Goal: Task Accomplishment & Management: Use online tool/utility

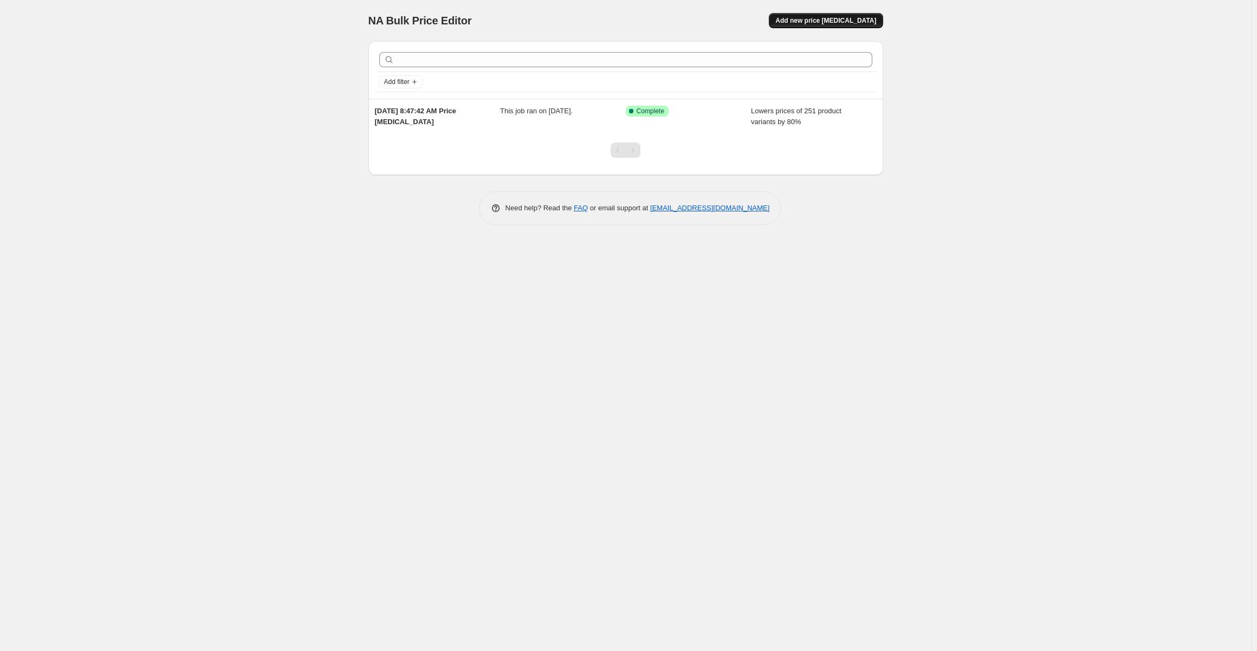
click at [844, 24] on span "Add new price [MEDICAL_DATA]" at bounding box center [825, 20] width 101 height 9
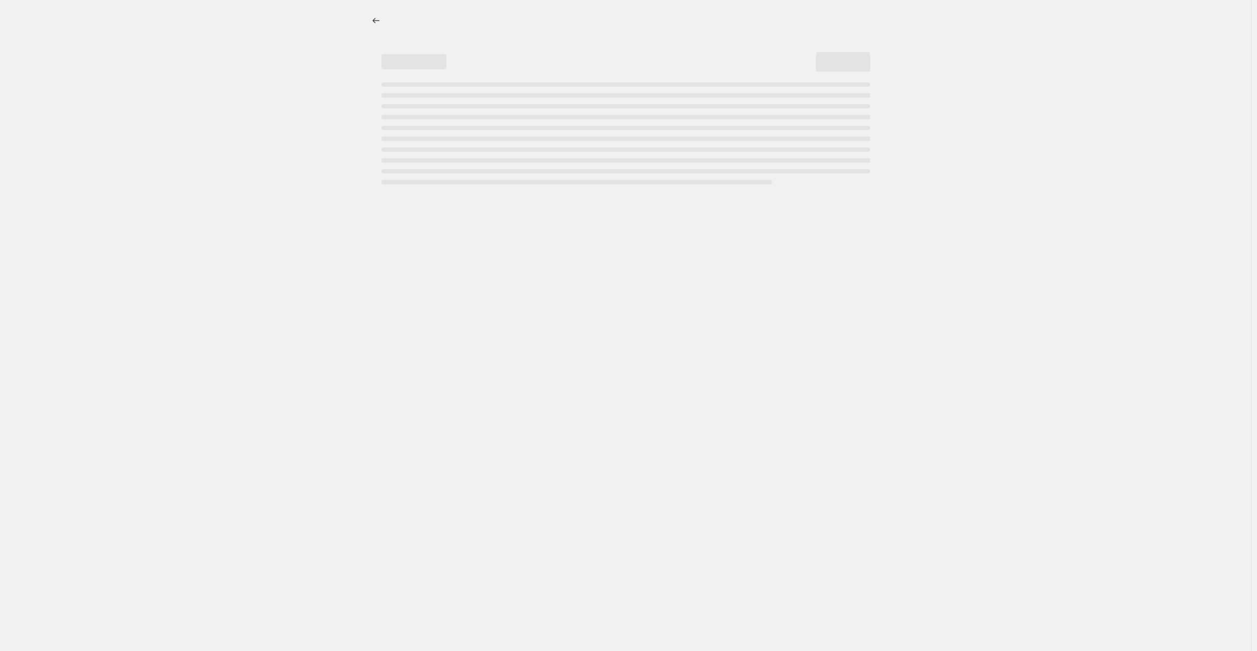
select select "percentage"
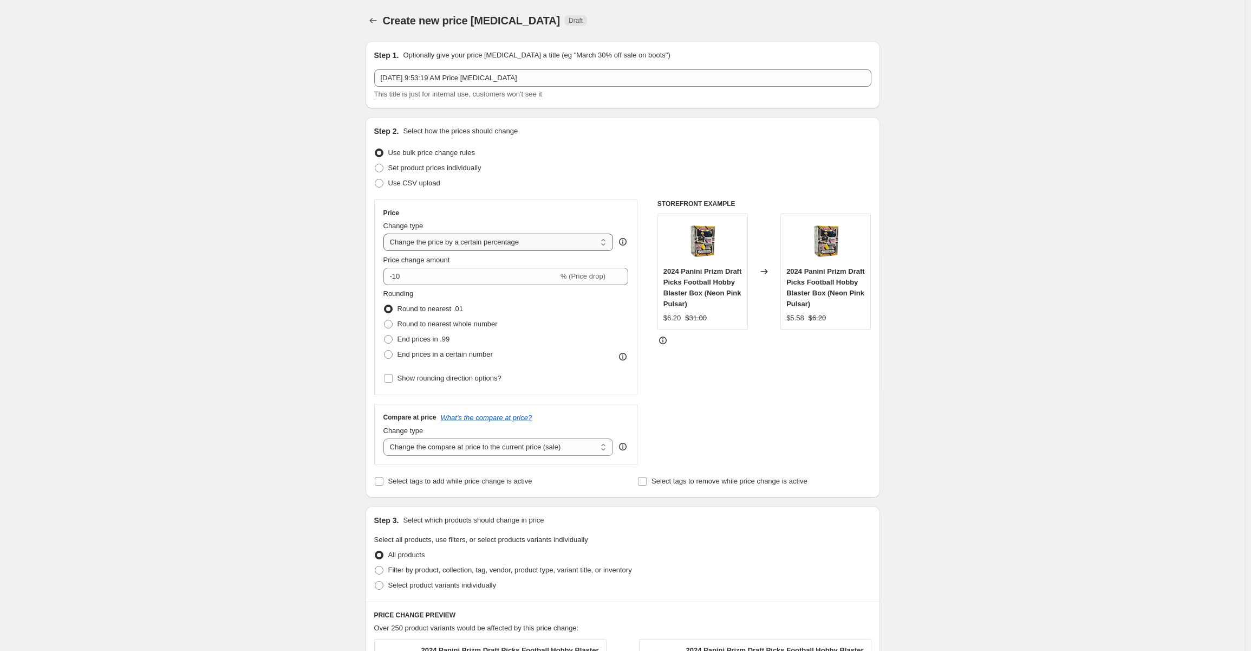
click at [512, 242] on select "Change the price to a certain amount Change the price by a certain amount Chang…" at bounding box center [499, 241] width 230 height 17
click at [314, 338] on div "Create new price [MEDICAL_DATA]. This page is ready Create new price [MEDICAL_D…" at bounding box center [622, 545] width 1245 height 1090
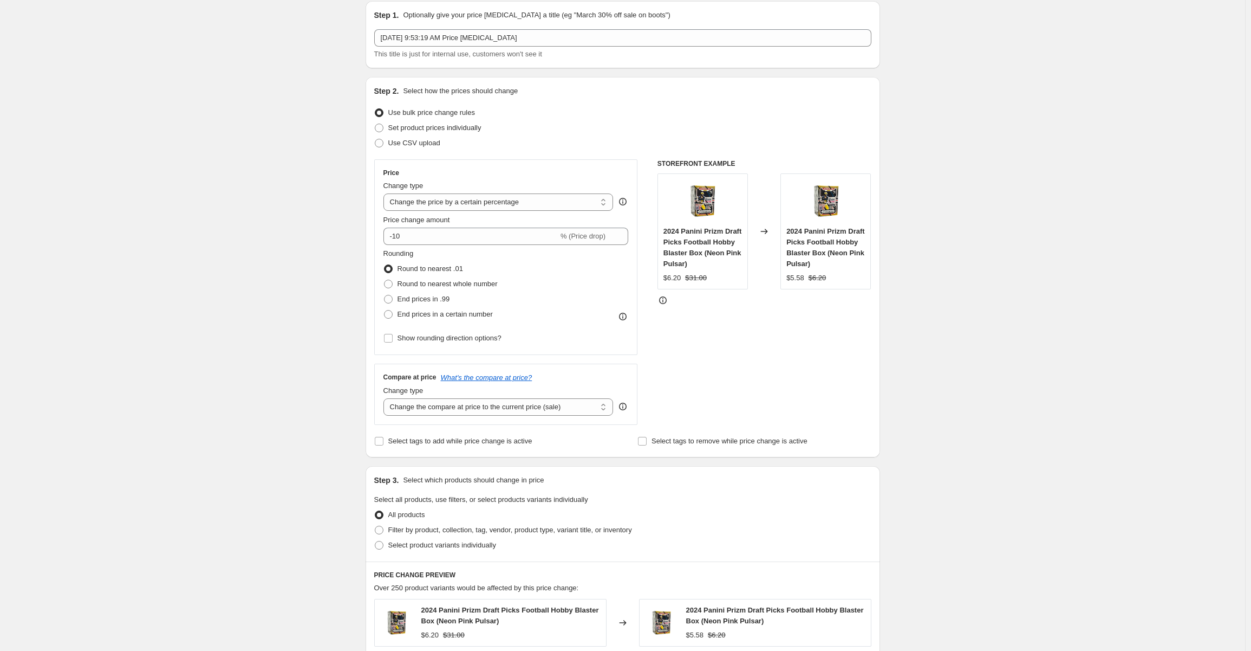
scroll to position [163, 0]
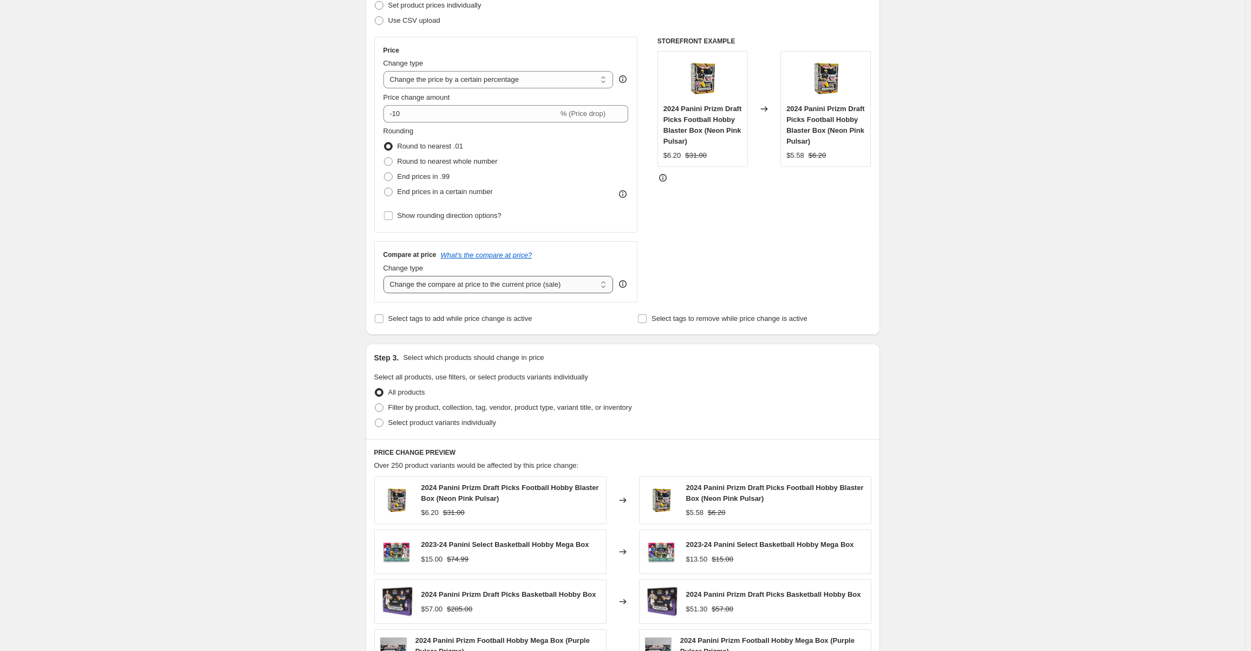
click at [497, 284] on select "Change the compare at price to the current price (sale) Change the compare at p…" at bounding box center [499, 284] width 230 height 17
click at [297, 309] on div "Create new price [MEDICAL_DATA]. This page is ready Create new price [MEDICAL_D…" at bounding box center [622, 382] width 1245 height 1090
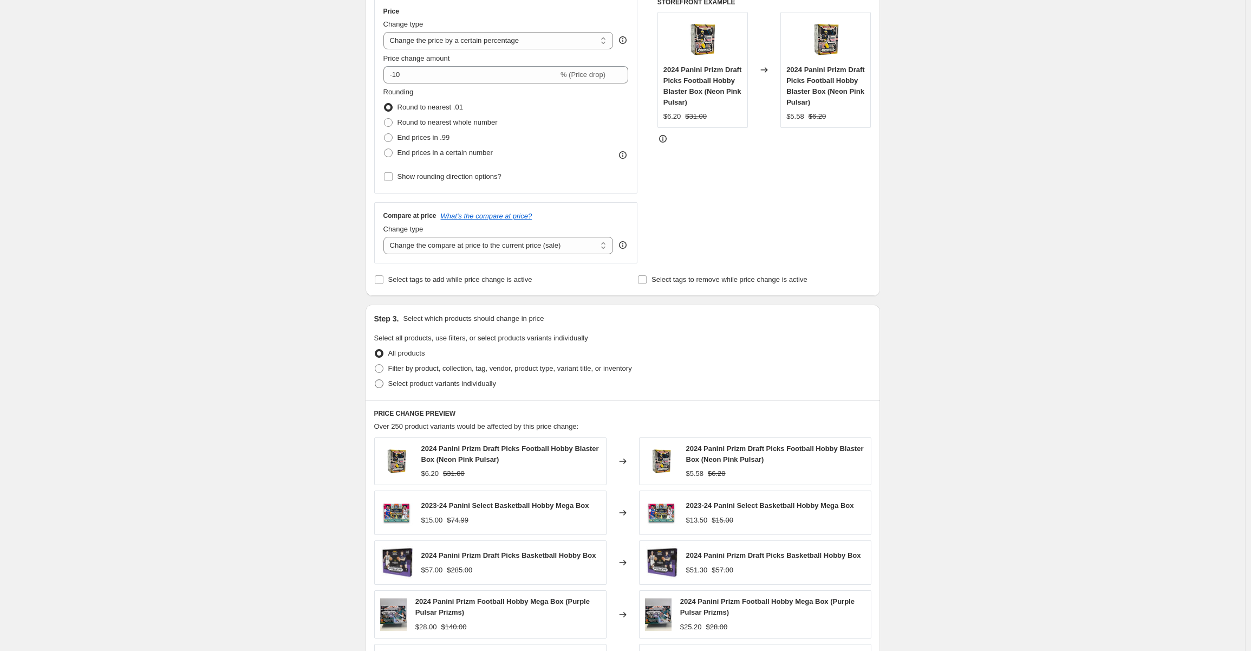
scroll to position [217, 0]
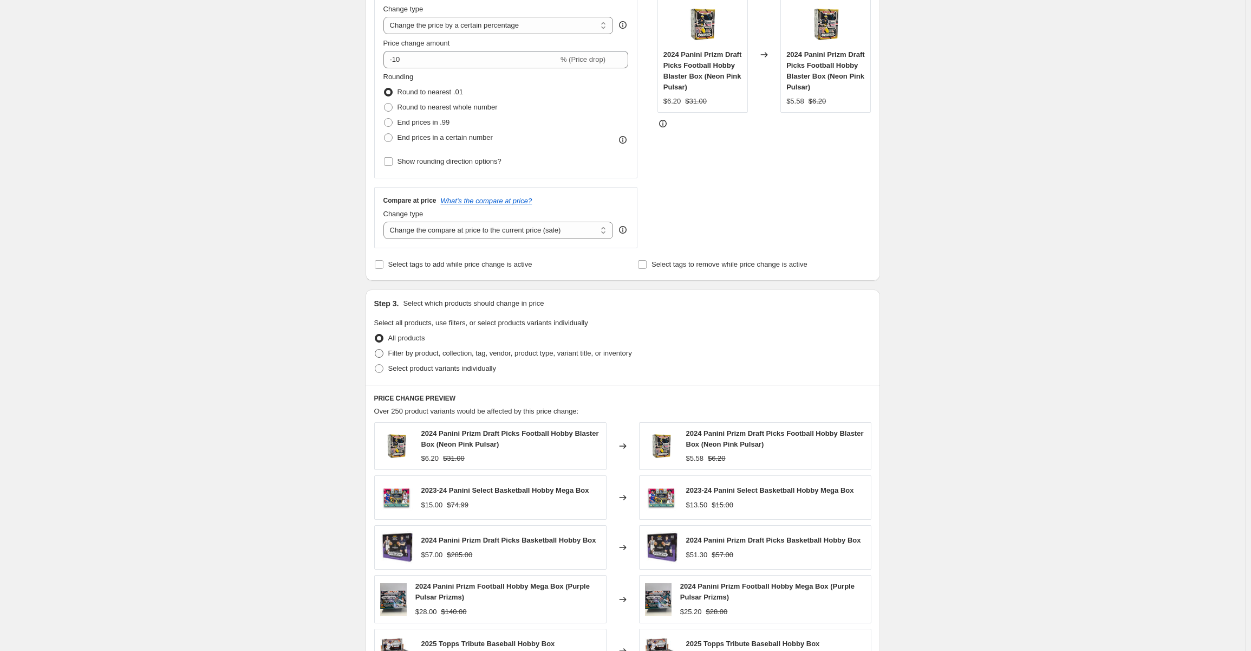
click at [381, 355] on span at bounding box center [379, 353] width 9 height 9
click at [375, 349] on input "Filter by product, collection, tag, vendor, product type, variant title, or inv…" at bounding box center [375, 349] width 1 height 1
radio input "true"
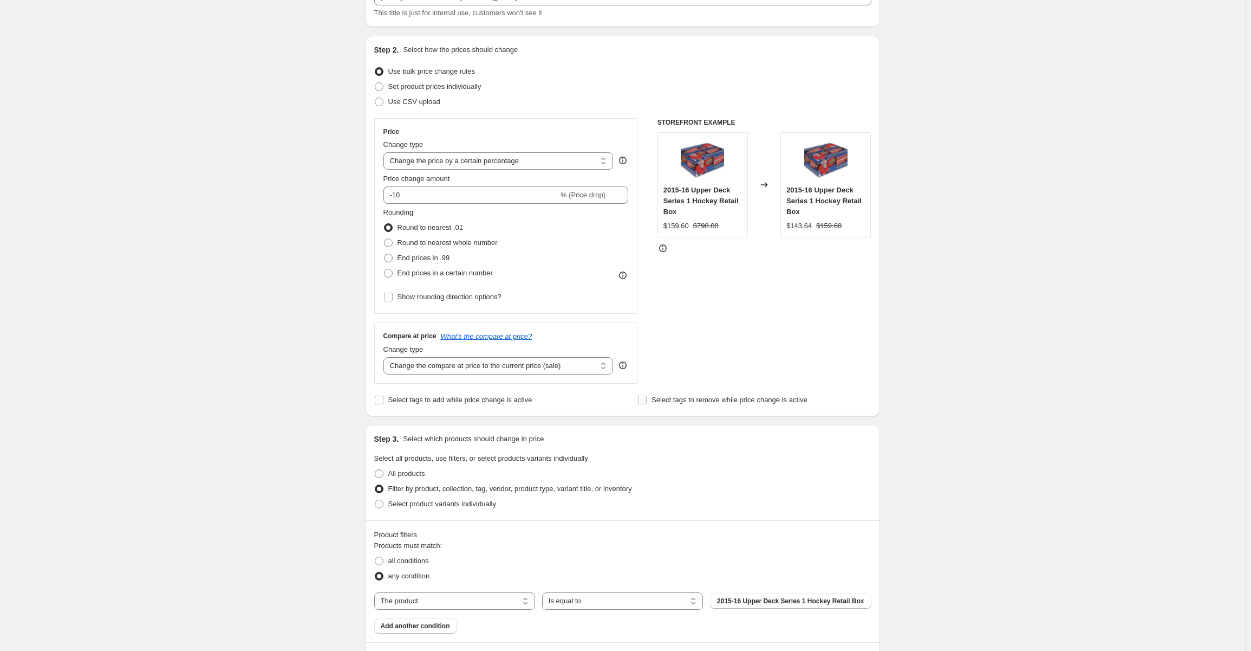
scroll to position [163, 0]
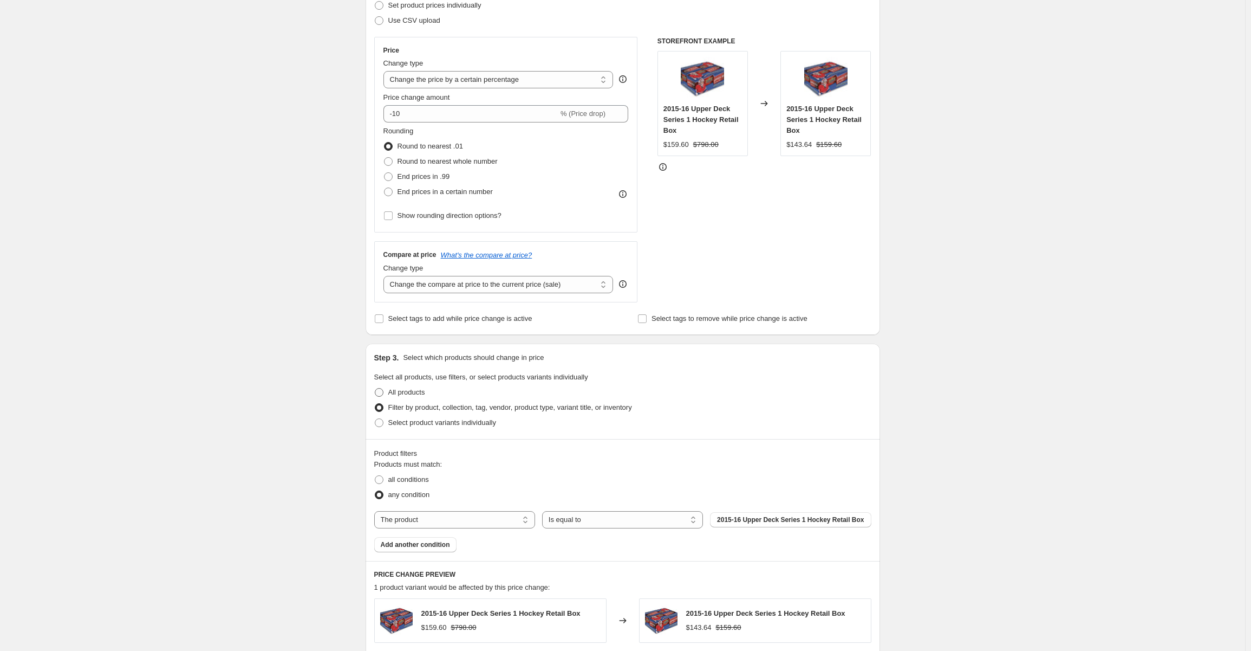
click at [379, 392] on span at bounding box center [379, 392] width 9 height 9
click at [375, 388] on input "All products" at bounding box center [375, 388] width 1 height 1
radio input "true"
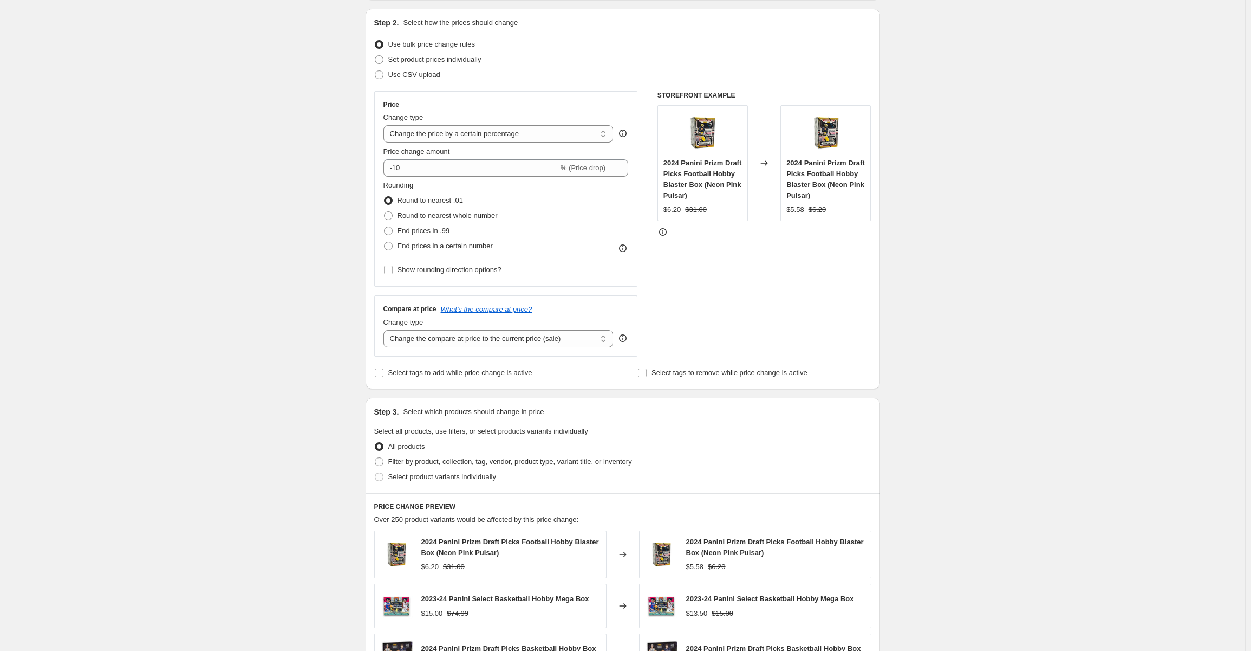
scroll to position [0, 0]
